Goal: Task Accomplishment & Management: Use online tool/utility

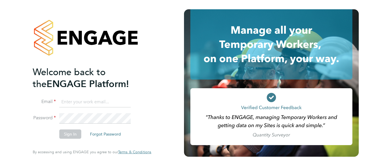
click at [98, 99] on input at bounding box center [95, 102] width 72 height 10
paste input "[EMAIL_ADDRESS][PERSON_NAME][DOMAIN_NAME]"
type input "[EMAIL_ADDRESS][PERSON_NAME][DOMAIN_NAME]"
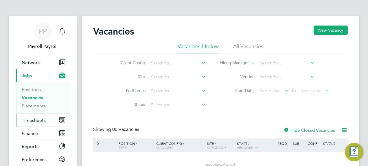
click at [38, 119] on span "Timesheets" at bounding box center [34, 120] width 24 height 6
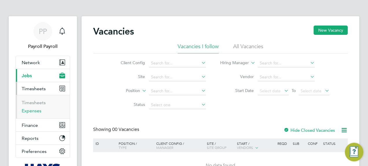
click at [40, 109] on link "Expenses" at bounding box center [32, 111] width 20 height 6
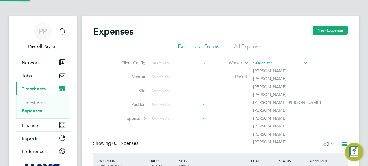
click at [281, 64] on input at bounding box center [279, 63] width 57 height 8
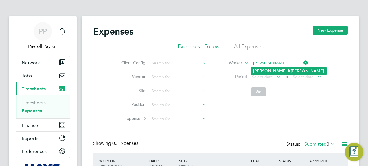
type input "[PERSON_NAME]"
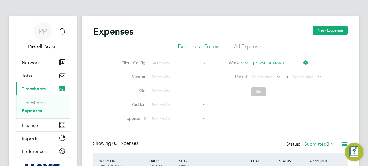
click at [281, 70] on div "Expenses New Expense Expenses I Follow All Expenses Client Config Vendor Site P…" at bounding box center [221, 113] width 278 height 195
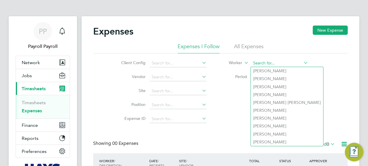
click at [270, 62] on input at bounding box center [279, 63] width 57 height 8
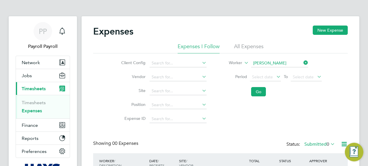
click at [269, 71] on b "[PERSON_NAME]" at bounding box center [270, 70] width 34 height 5
type input "[PERSON_NAME] [PERSON_NAME]"
click at [258, 89] on button "Go" at bounding box center [258, 91] width 15 height 9
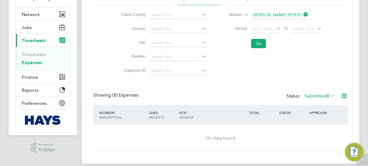
scroll to position [48, 0]
click at [303, 16] on icon at bounding box center [303, 15] width 0 height 8
click at [258, 45] on button "Go" at bounding box center [258, 43] width 15 height 9
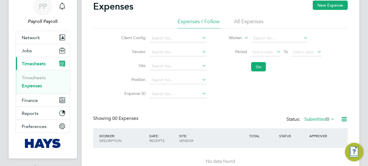
scroll to position [25, 0]
click at [250, 21] on li "All Expenses" at bounding box center [249, 23] width 30 height 10
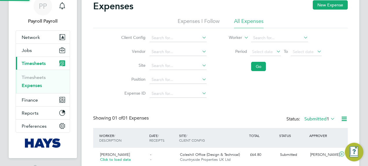
scroll to position [14, 70]
click at [243, 39] on icon at bounding box center [243, 35] width 0 height 5
click at [261, 39] on input at bounding box center [279, 38] width 57 height 8
click at [268, 43] on li "[PERSON_NAME] K [PERSON_NAME]" at bounding box center [289, 46] width 76 height 8
type input "[PERSON_NAME] [PERSON_NAME]"
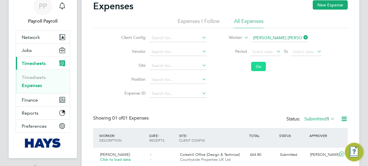
click at [258, 68] on button "Go" at bounding box center [258, 66] width 15 height 9
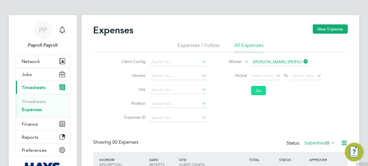
scroll to position [1, 0]
click at [303, 60] on icon at bounding box center [303, 61] width 0 height 8
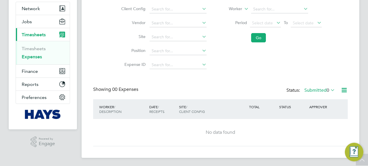
scroll to position [54, 0]
click at [264, 39] on button "Go" at bounding box center [258, 37] width 15 height 9
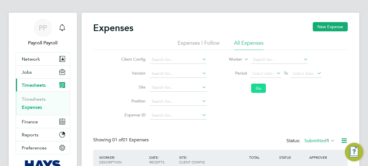
scroll to position [47, 0]
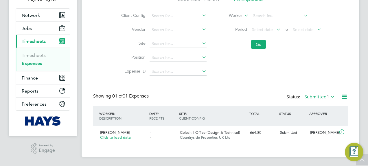
click at [347, 95] on icon at bounding box center [344, 96] width 7 height 7
click at [327, 69] on div "Client Config Vendor Site Position Expense ID Worker Period Select date To Sele…" at bounding box center [220, 42] width 255 height 72
click at [33, 56] on link "Timesheets" at bounding box center [34, 55] width 24 height 6
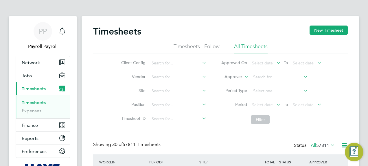
click at [233, 77] on label "Approver" at bounding box center [229, 77] width 26 height 6
click at [231, 83] on li "Worker" at bounding box center [228, 84] width 28 height 8
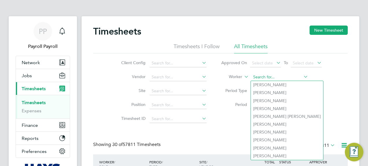
click at [267, 77] on input at bounding box center [279, 77] width 57 height 8
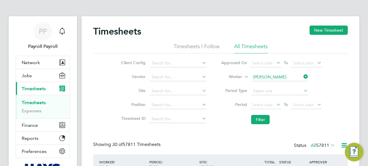
click at [267, 84] on b "[PERSON_NAME]" at bounding box center [270, 84] width 34 height 5
type input "[PERSON_NAME] [PERSON_NAME]"
click at [261, 121] on button "Filter" at bounding box center [260, 119] width 19 height 9
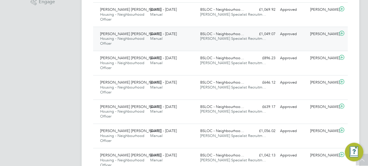
click at [214, 89] on div "BSLOC - Neighbourhoo… [PERSON_NAME] Specialist Recruitm…" at bounding box center [223, 85] width 50 height 14
